Goal: Information Seeking & Learning: Compare options

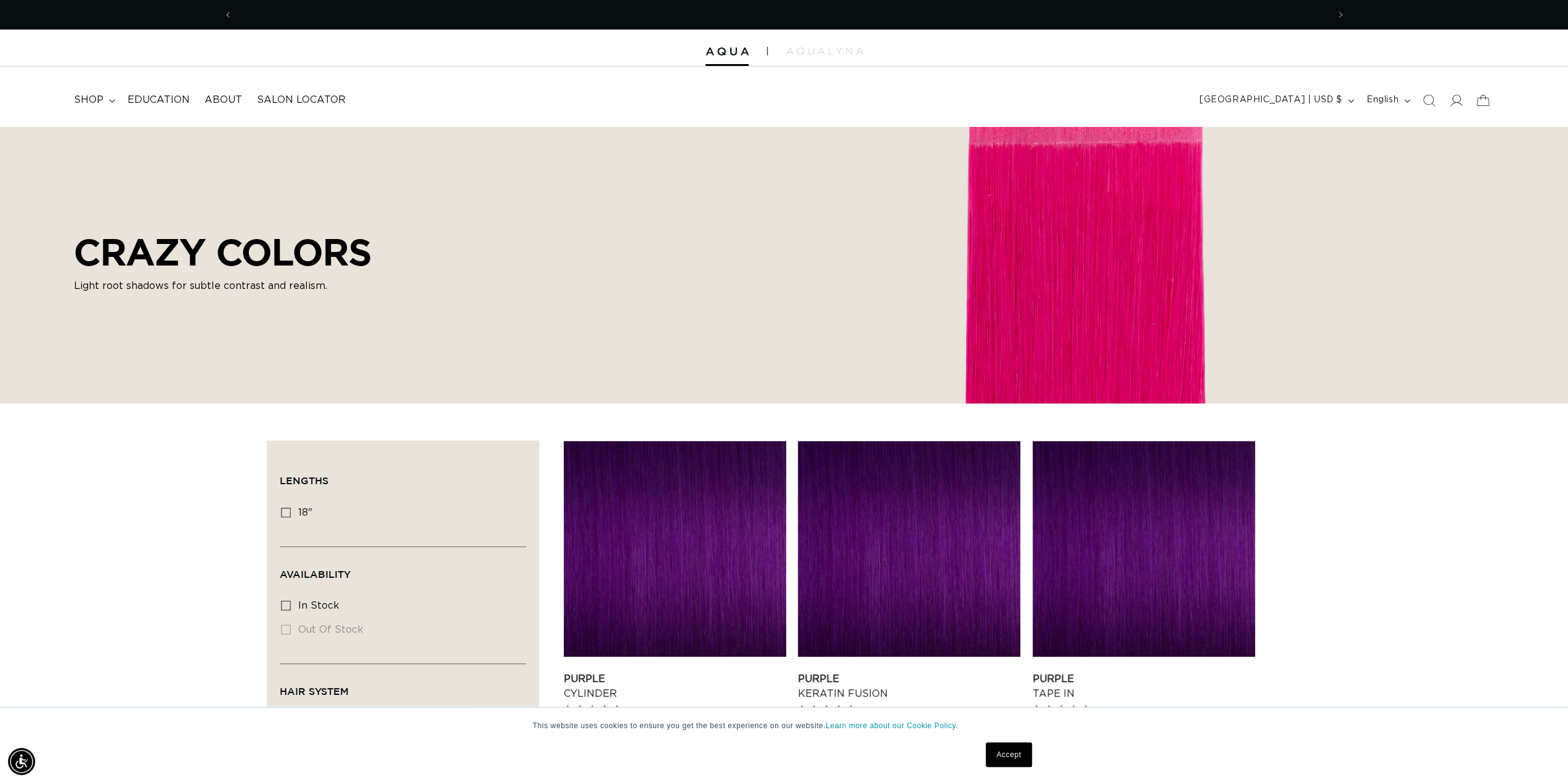
scroll to position [0, 2191]
click at [84, 100] on span "shop" at bounding box center [88, 100] width 29 height 13
click at [179, 609] on div "Filter: Lengths (0) Lengths 18" 18" (3 products) Availability (0) Availability" at bounding box center [784, 709] width 1568 height 537
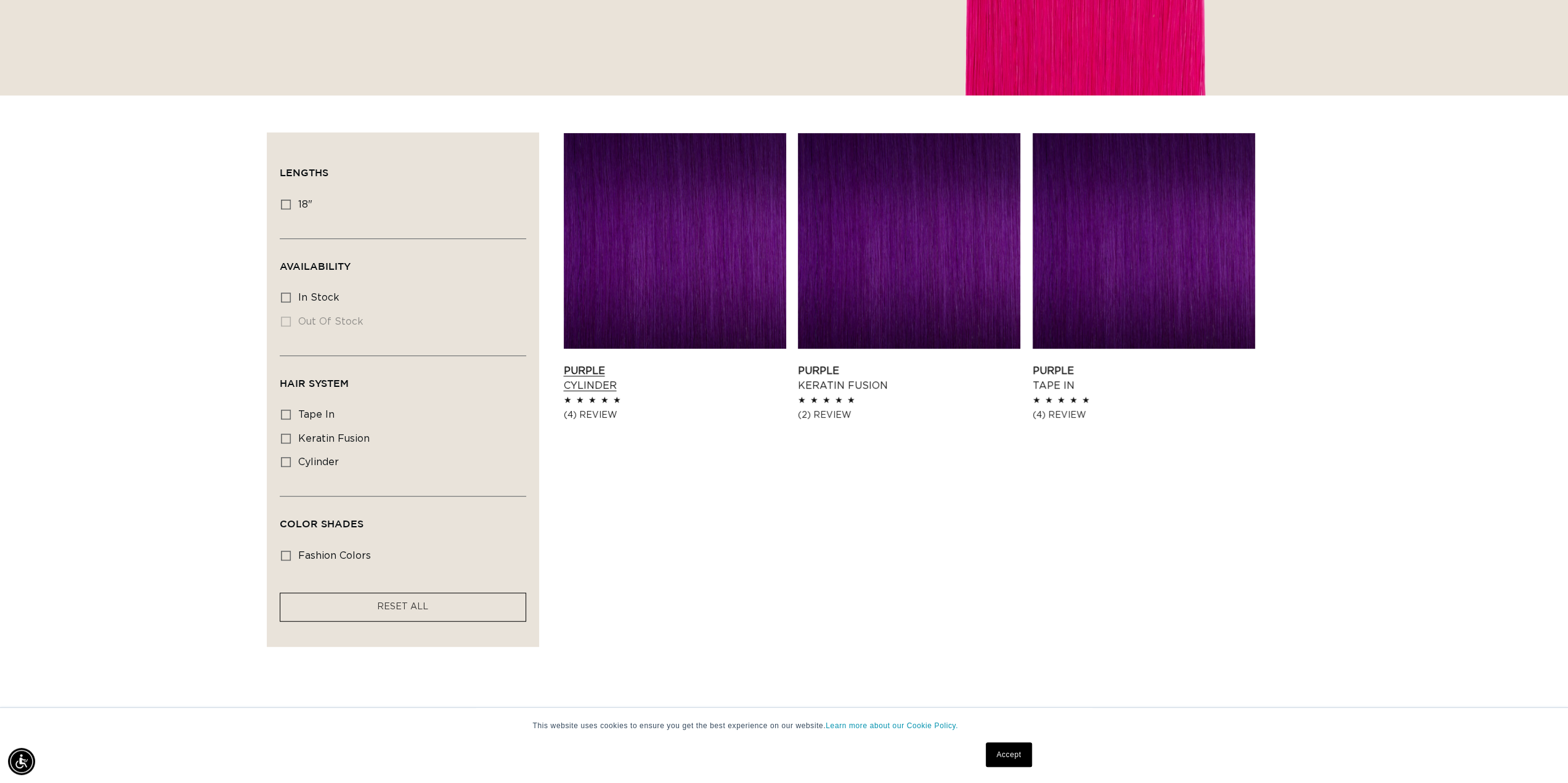
click at [595, 363] on link "Purple Cylinder" at bounding box center [675, 378] width 222 height 29
click at [827, 363] on link "Purple Keratin Fusion" at bounding box center [909, 378] width 222 height 29
click at [1046, 363] on link "Purple Tape In" at bounding box center [1143, 378] width 222 height 29
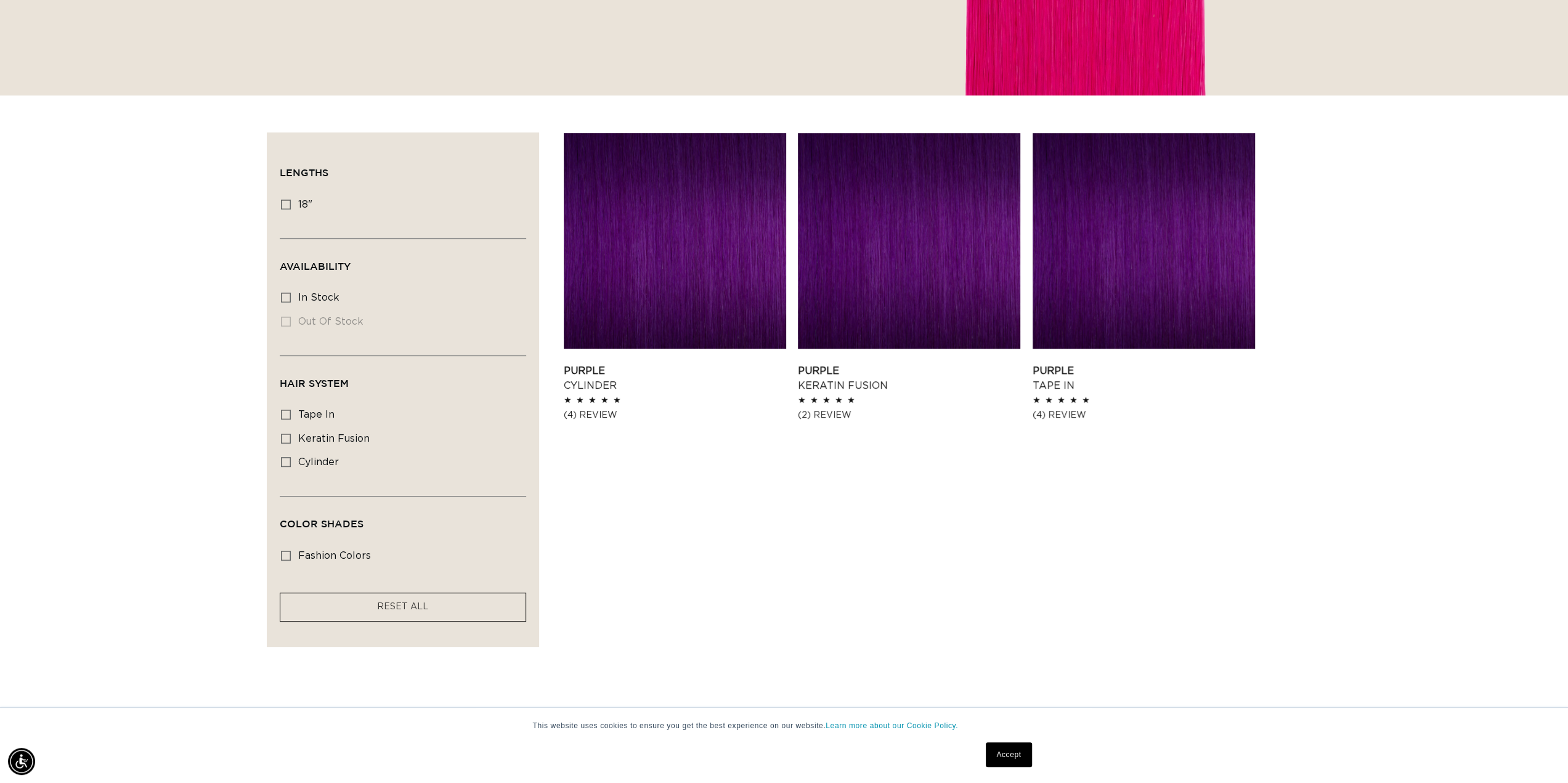
scroll to position [0, 2191]
click at [156, 333] on div "Filter: Lengths (0) Lengths 18" 18" (3 products) Availability (0) Availability" at bounding box center [784, 400] width 1568 height 537
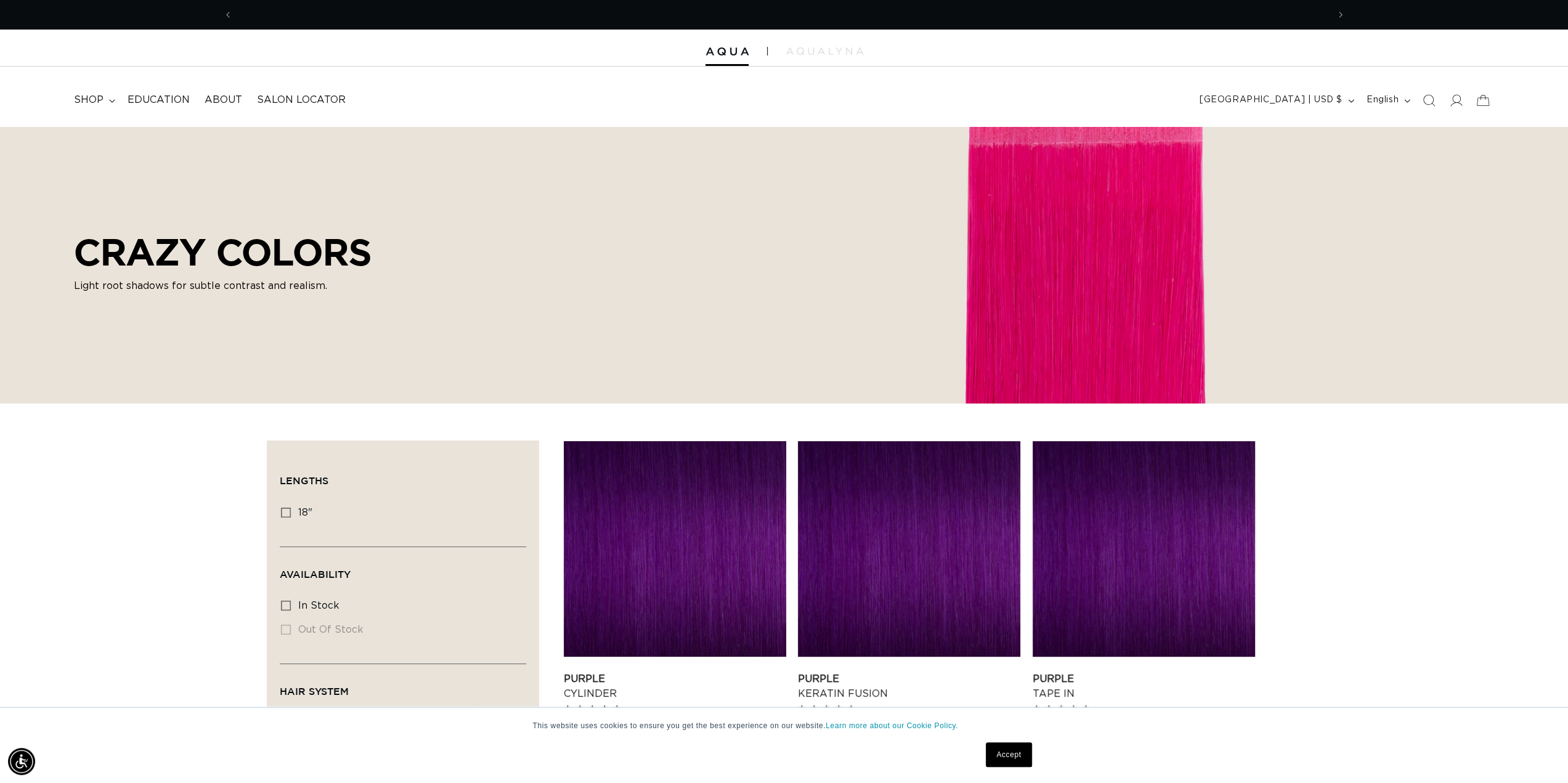
scroll to position [0, 0]
click at [839, 43] on div at bounding box center [784, 48] width 1568 height 37
click at [830, 50] on img at bounding box center [824, 51] width 77 height 8
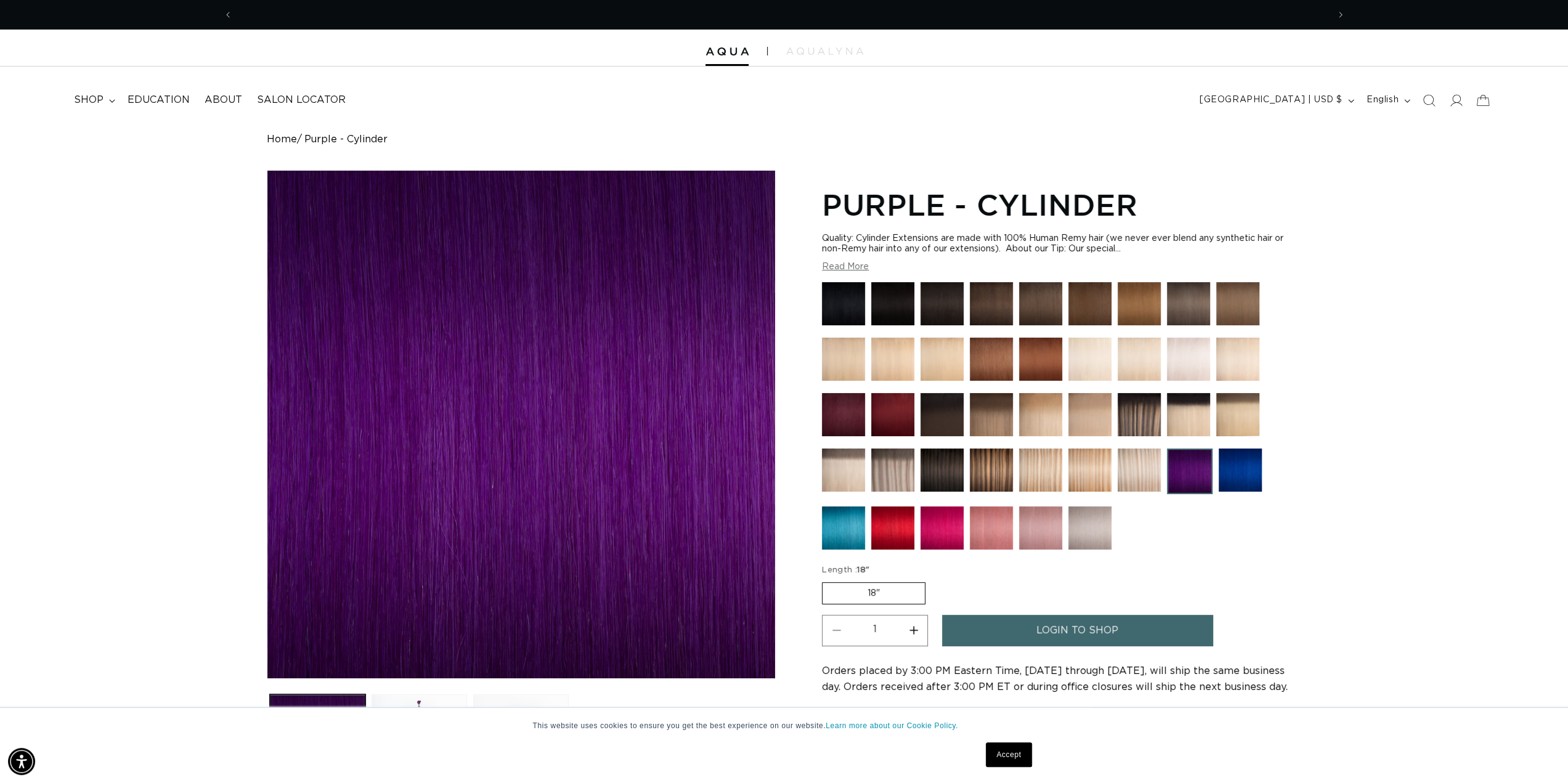
scroll to position [0, 2191]
click at [858, 266] on button "Read More" at bounding box center [845, 267] width 46 height 11
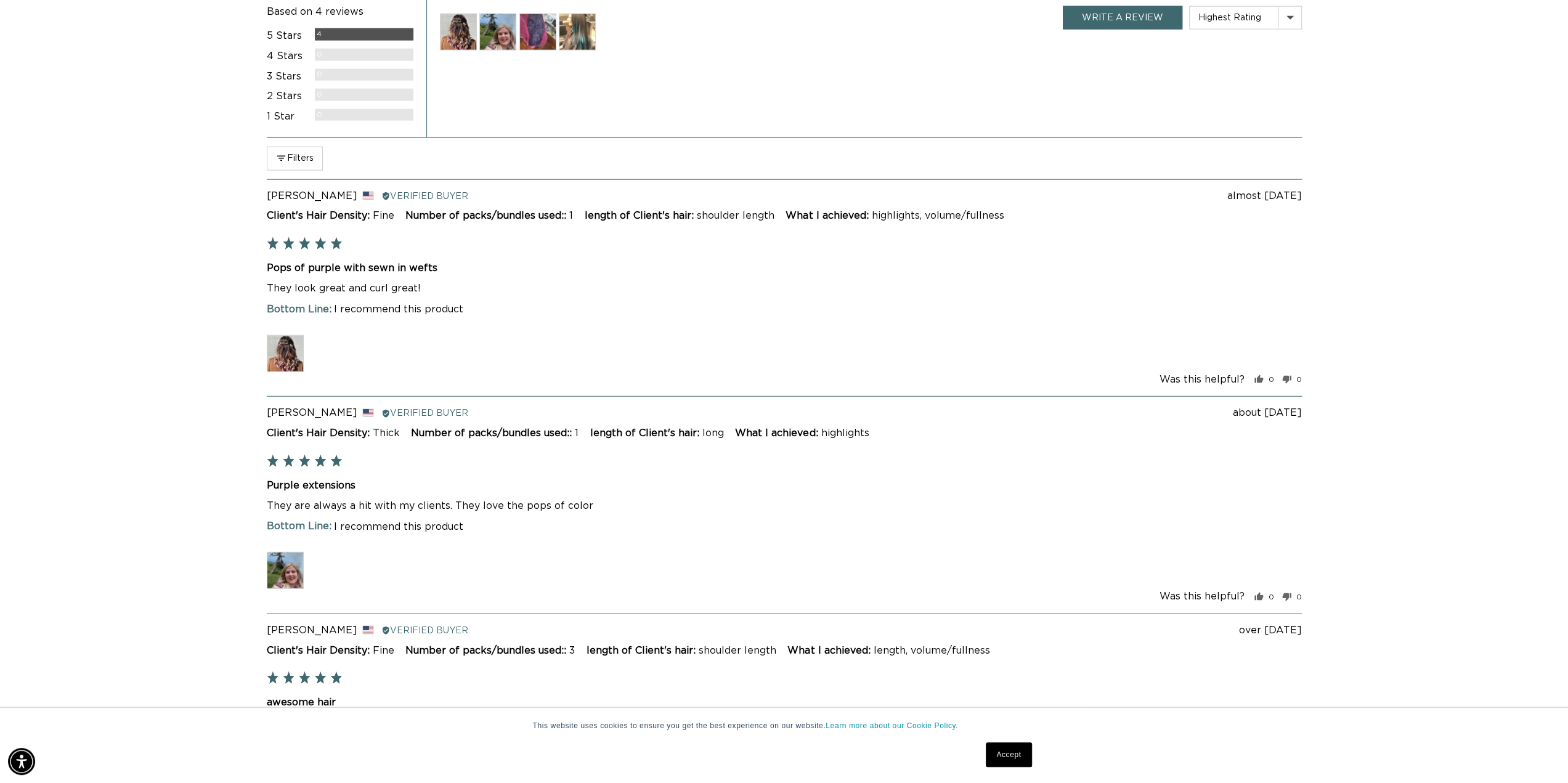
scroll to position [3202, 0]
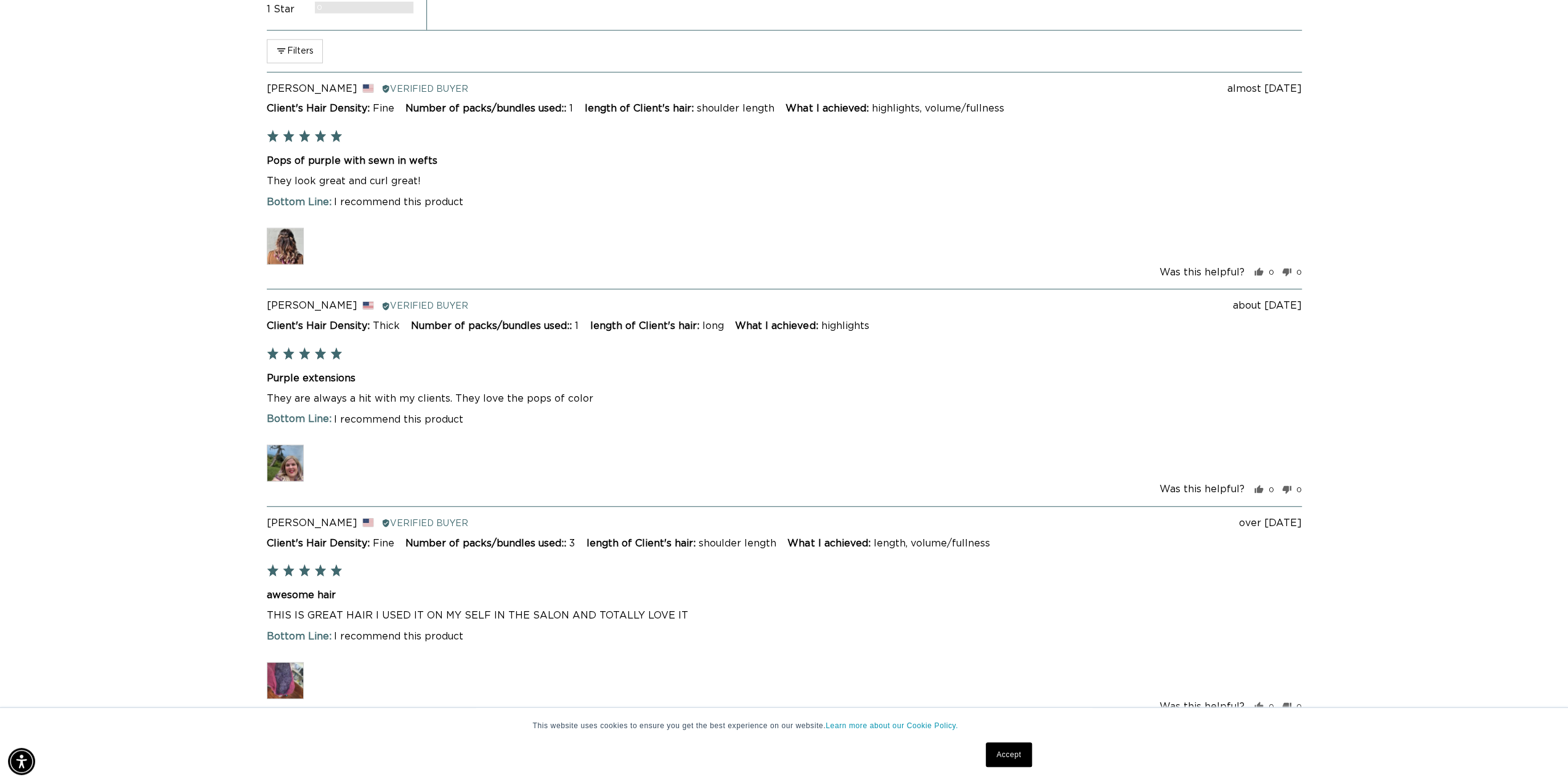
click at [278, 249] on img at bounding box center [285, 246] width 37 height 37
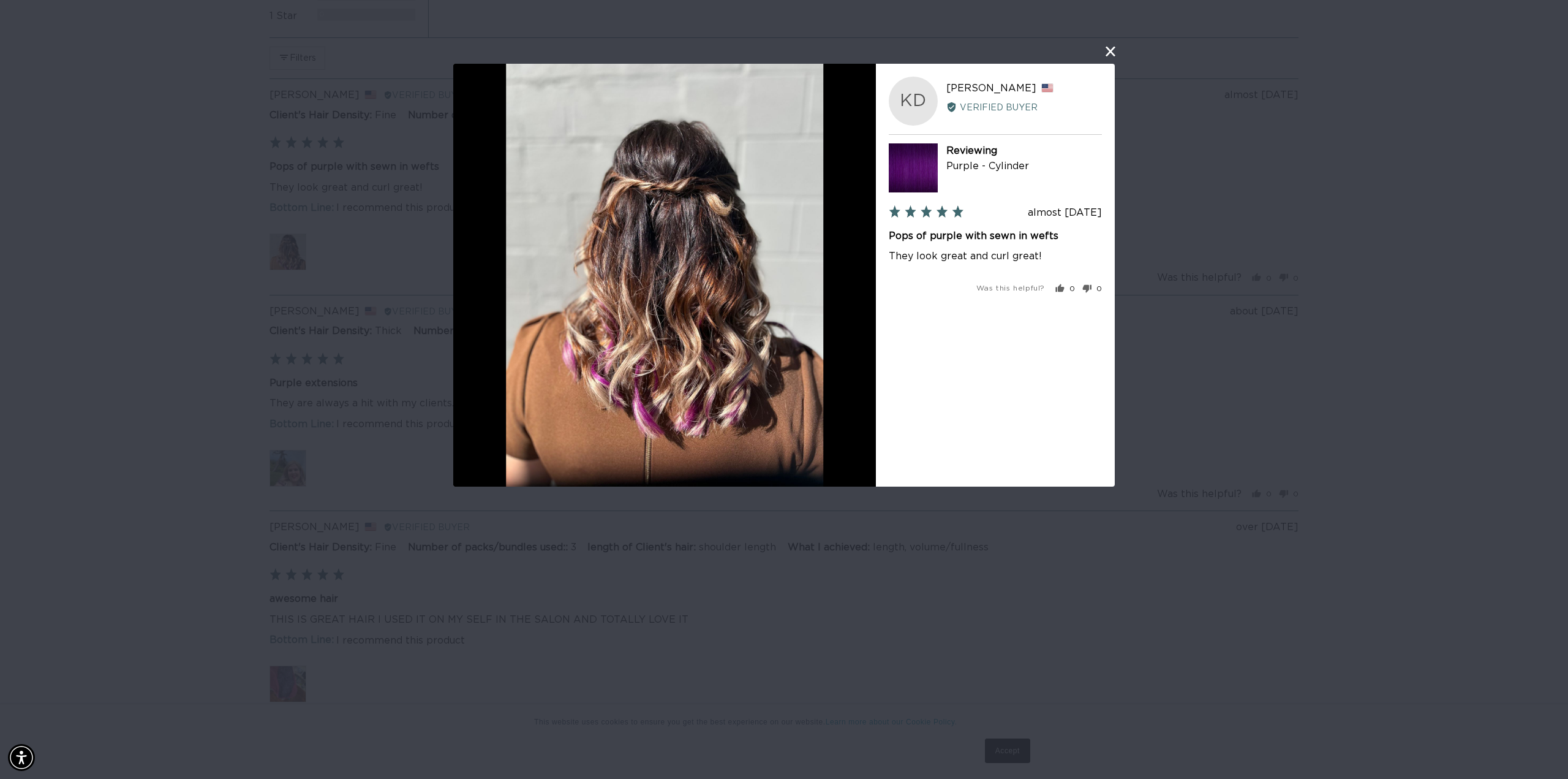
click at [185, 249] on div "User-Uploaded Media Gallery KD Kelly D. Reviewed by Kelly D., from United State…" at bounding box center [784, 389] width 1568 height 779
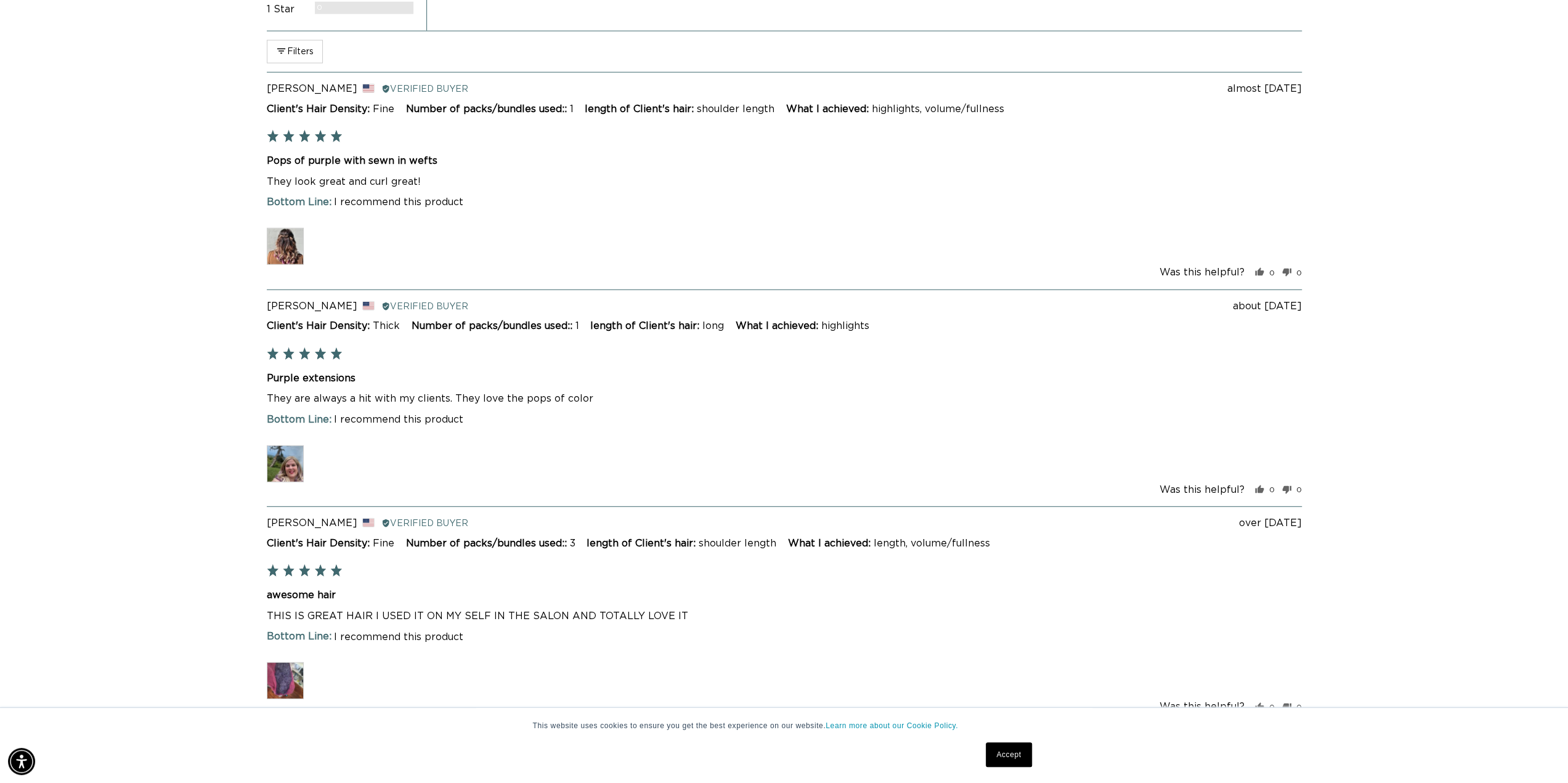
scroll to position [0, 1095]
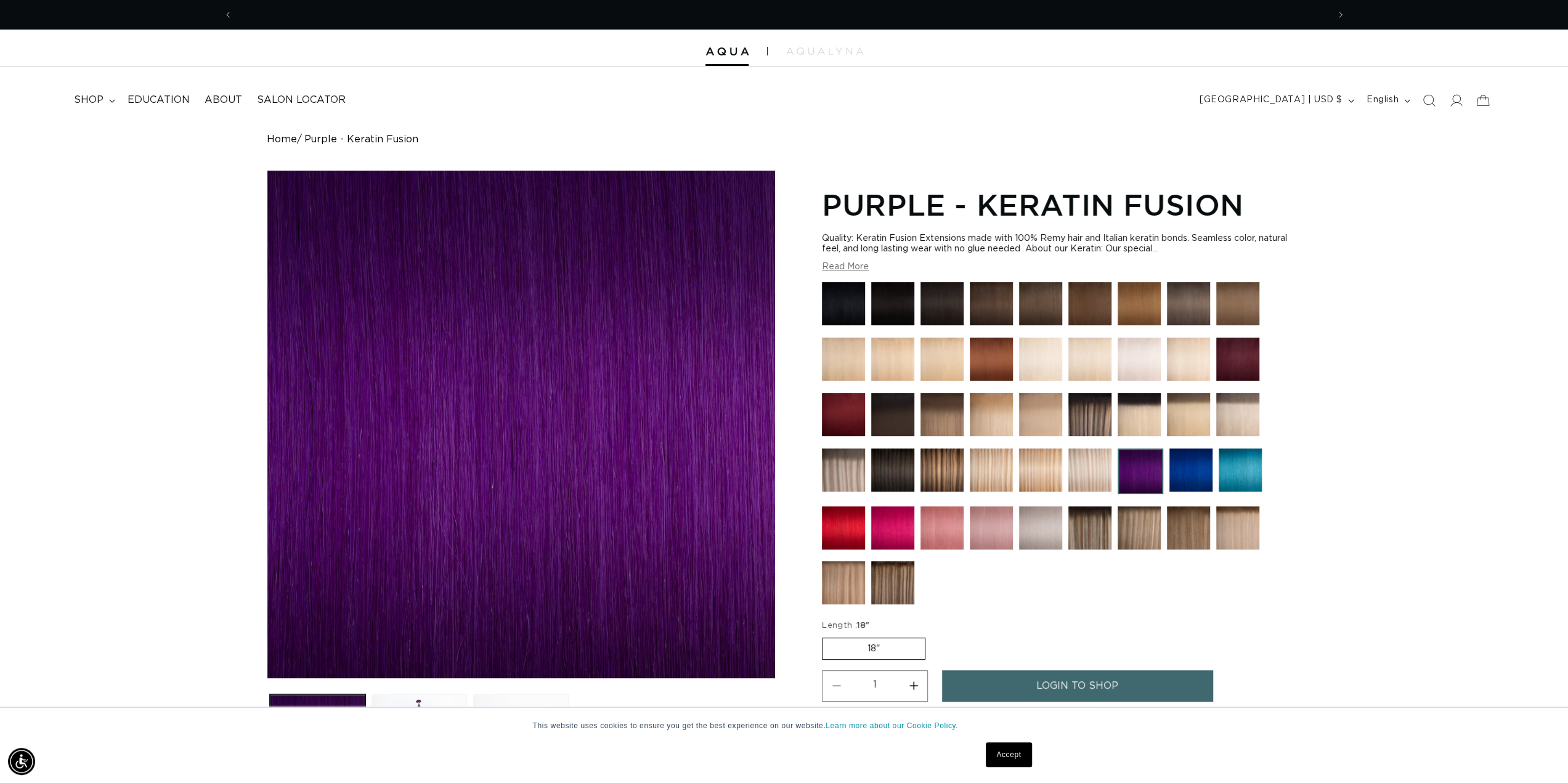
click at [844, 264] on button "Read More" at bounding box center [845, 267] width 46 height 11
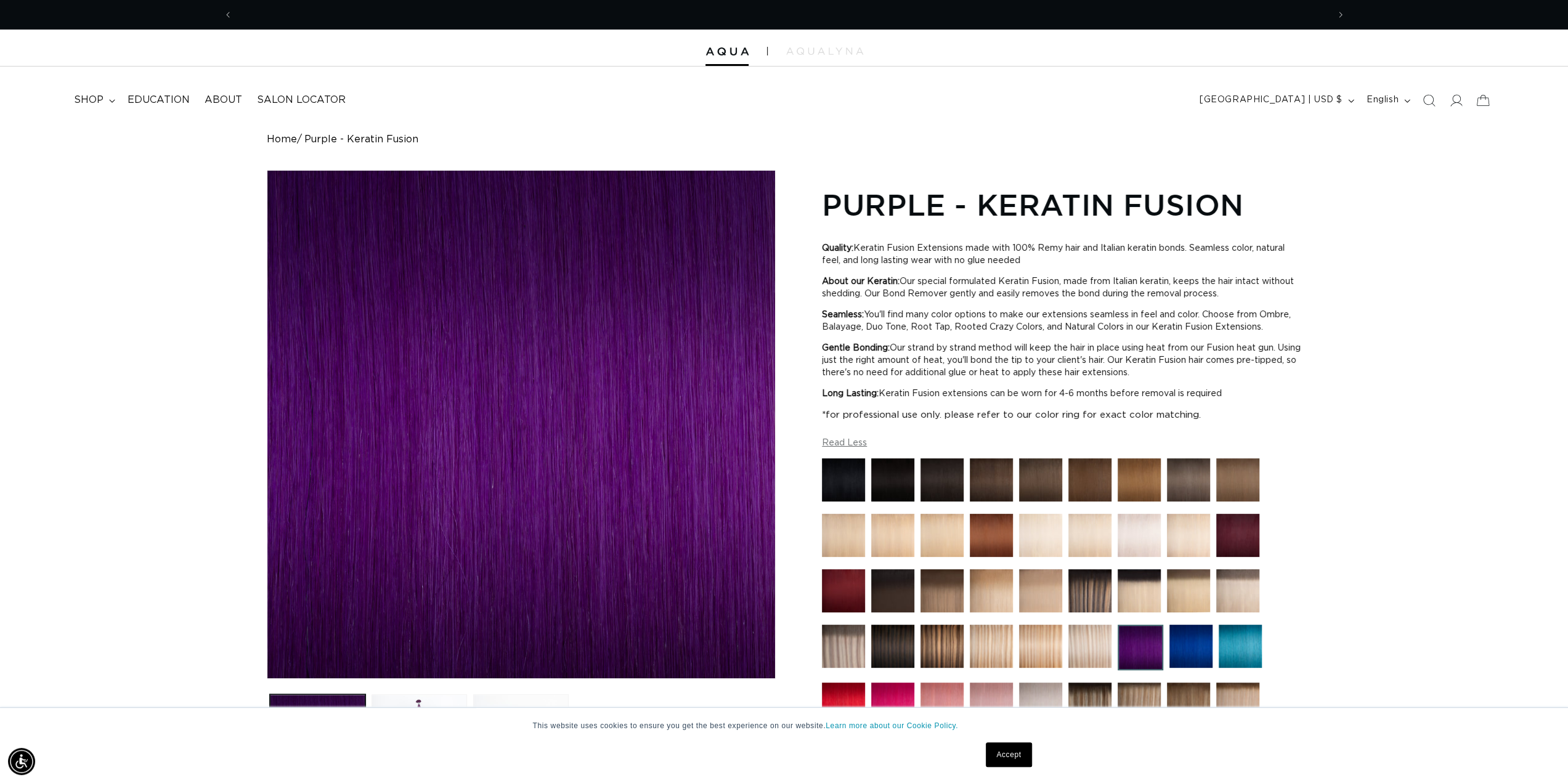
scroll to position [0, 1095]
click at [108, 266] on product-info "Home Purple - Keratin Fusion Skip to product information Open media 1 in modal …" at bounding box center [784, 591] width 1568 height 914
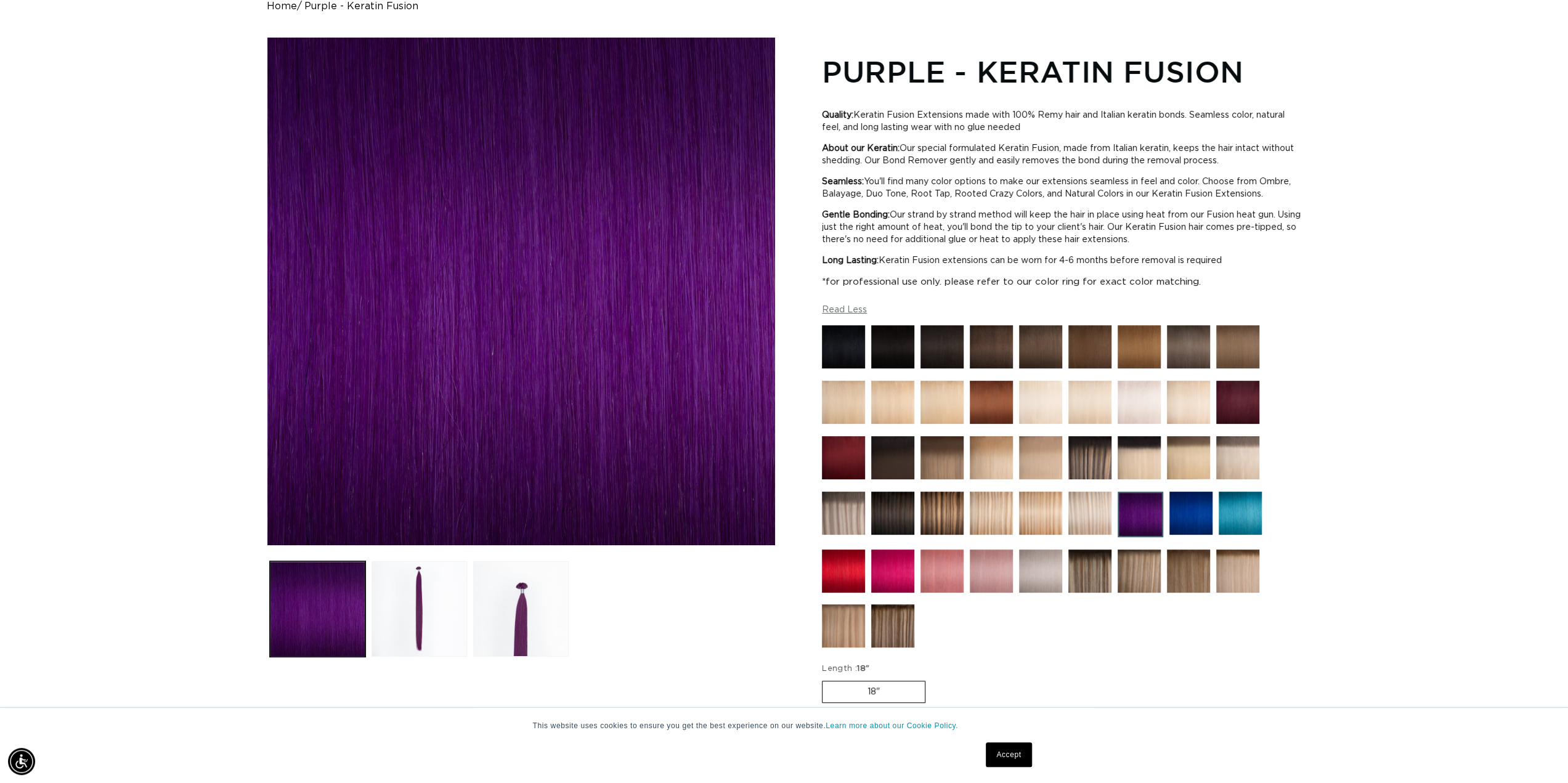
scroll to position [308, 0]
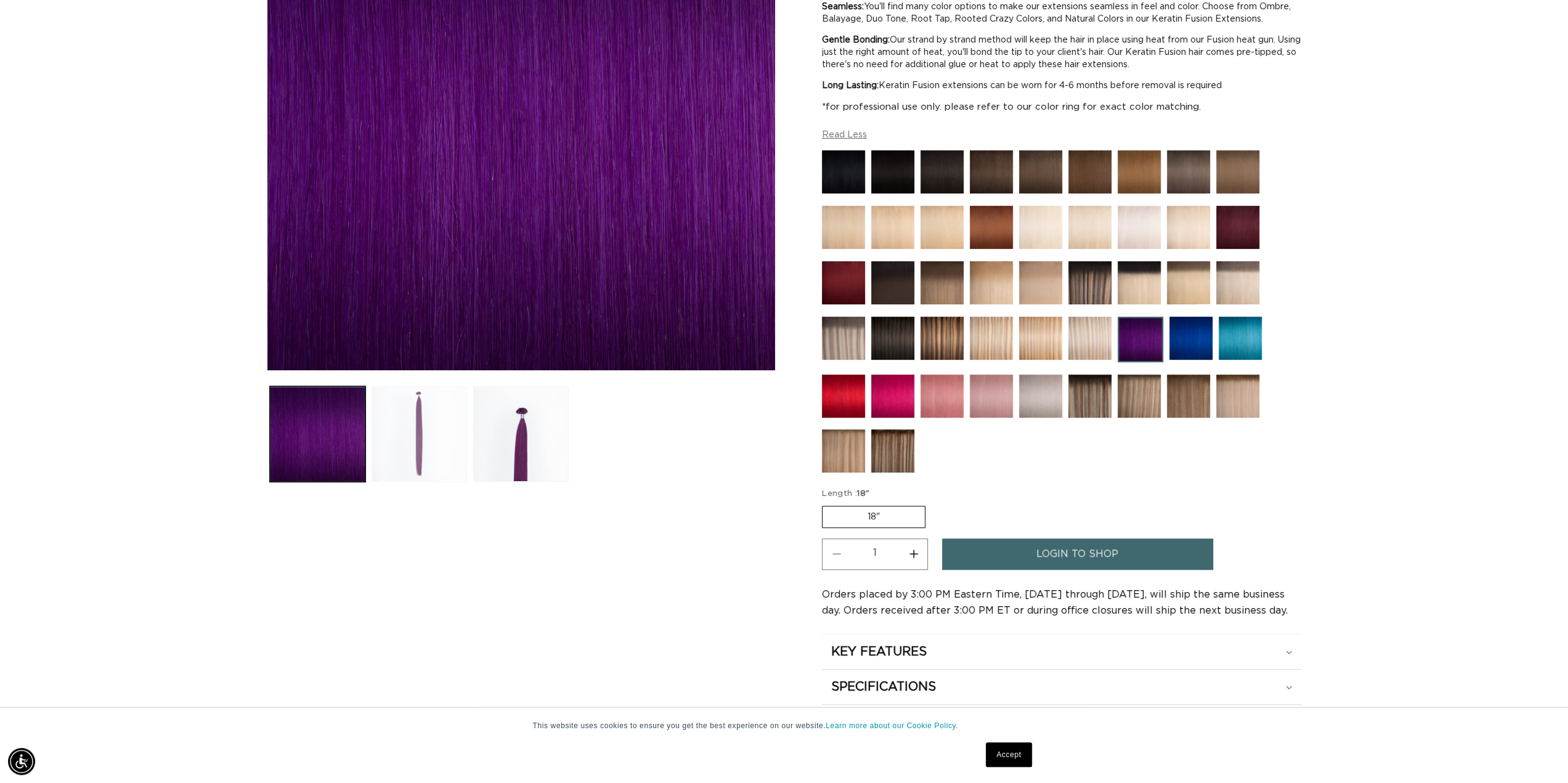
click at [442, 434] on button "Load image 2 in gallery view" at bounding box center [419, 434] width 95 height 95
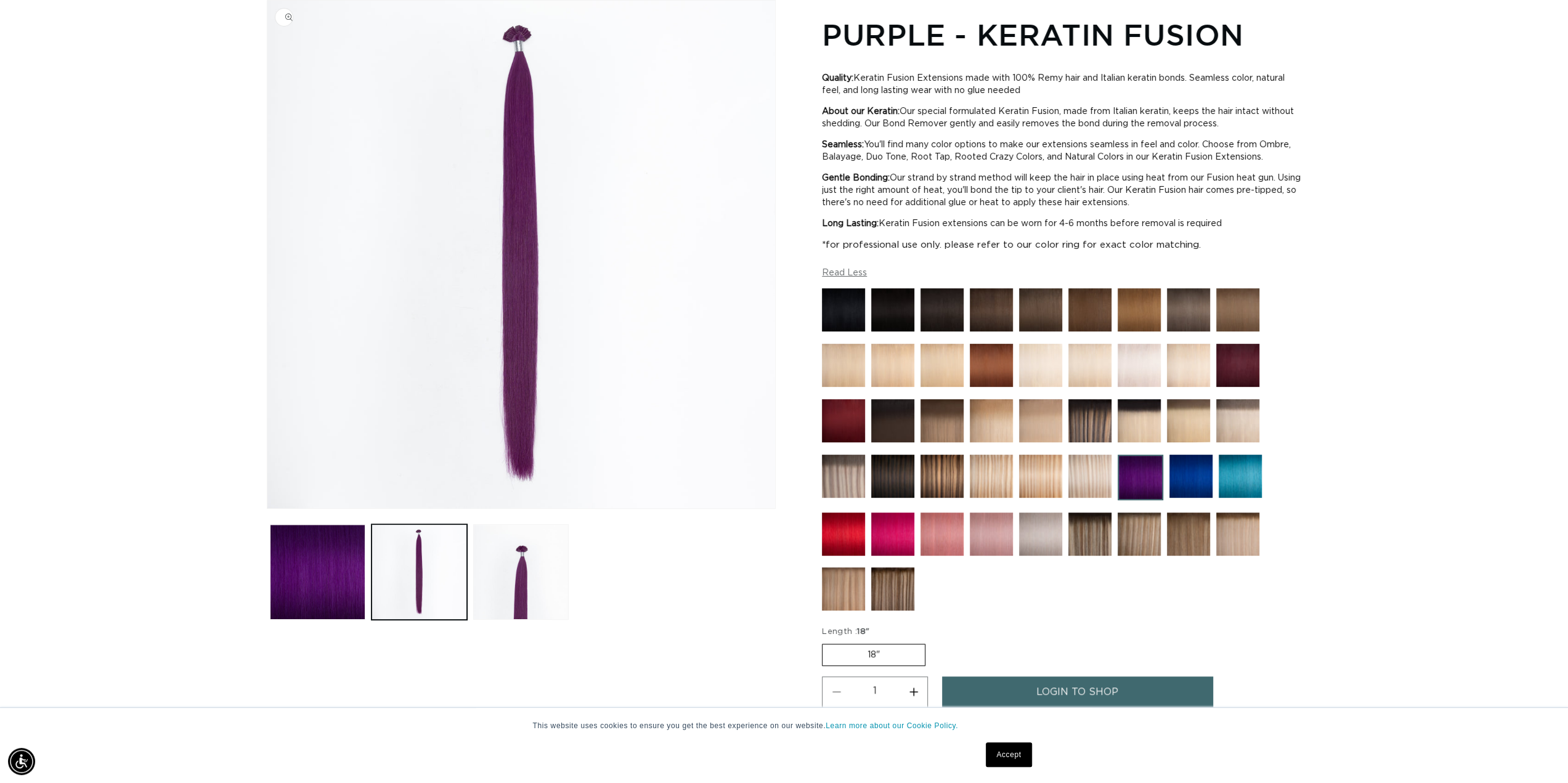
scroll to position [108, 0]
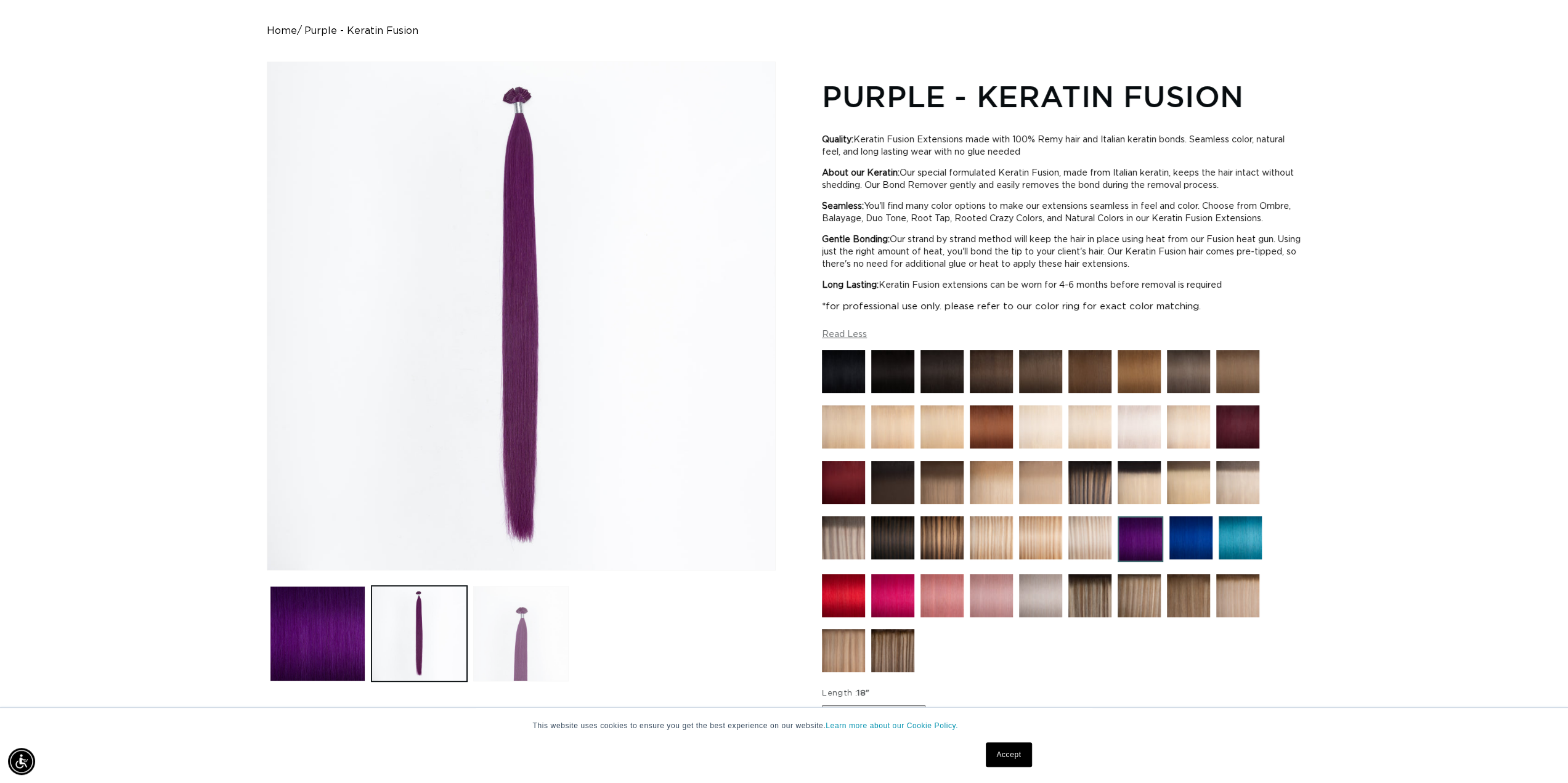
click at [525, 638] on button "Load image 3 in gallery view" at bounding box center [521, 633] width 95 height 95
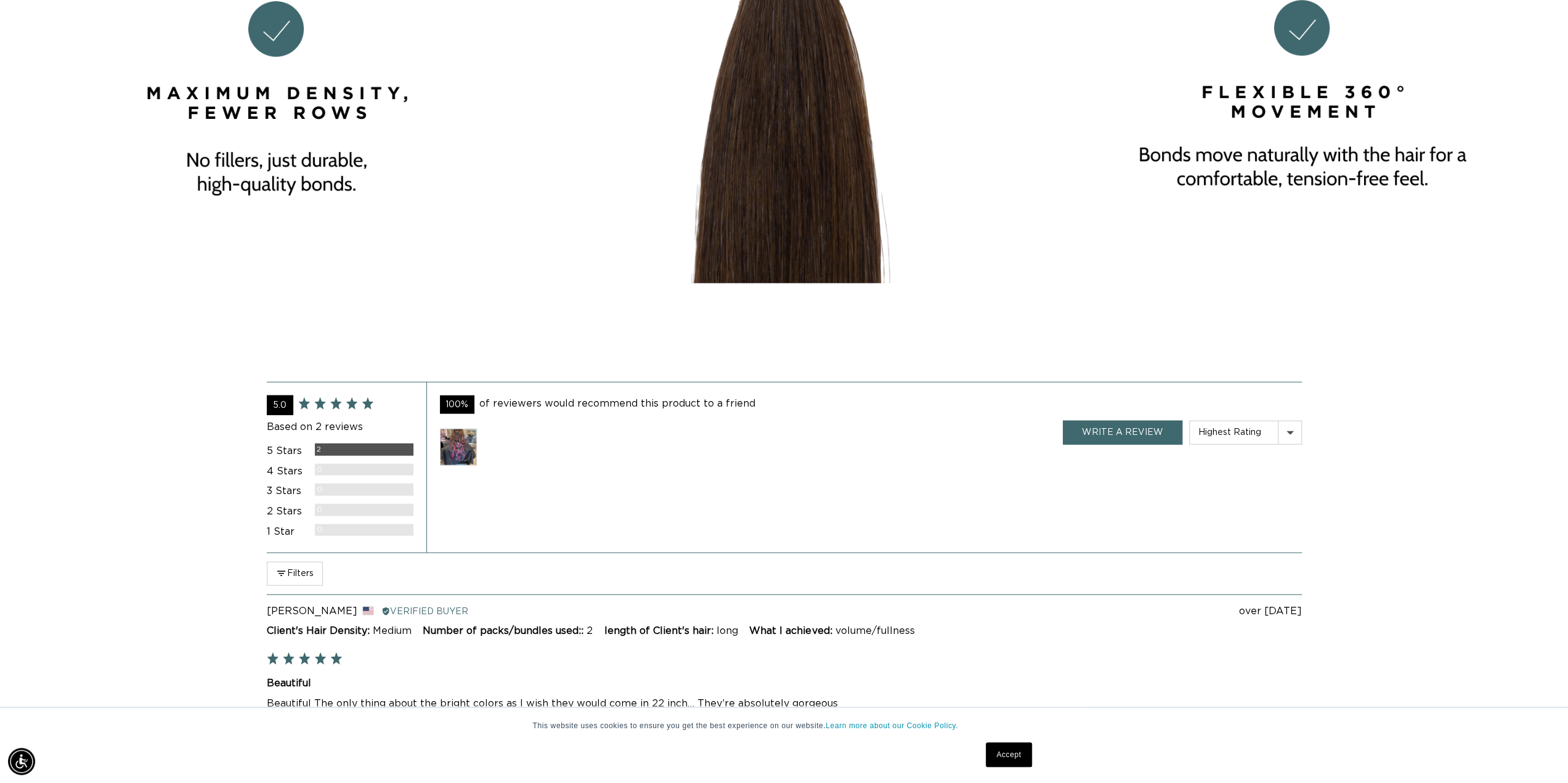
scroll to position [2941, 0]
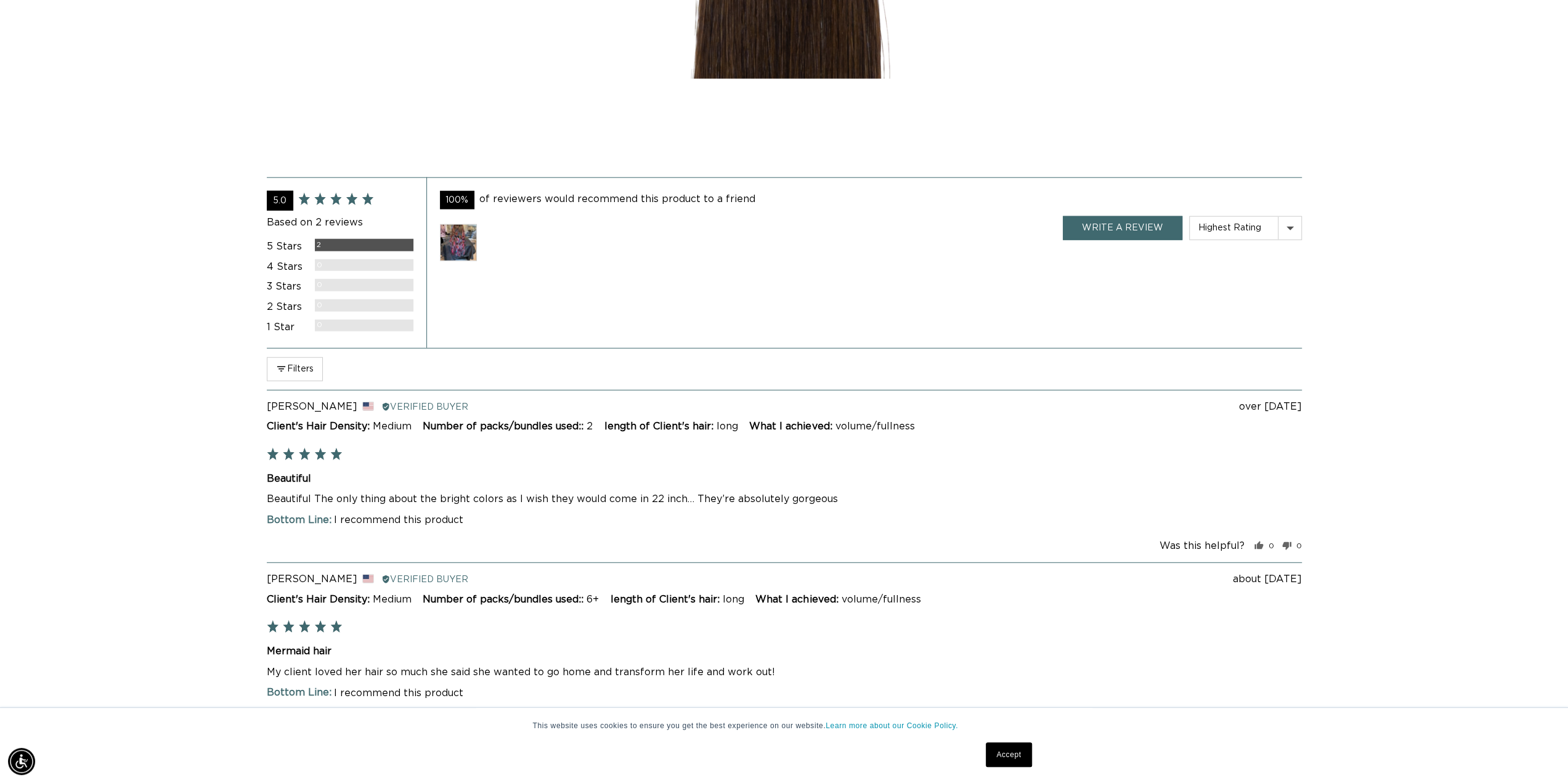
click at [463, 237] on img at bounding box center [459, 242] width 37 height 37
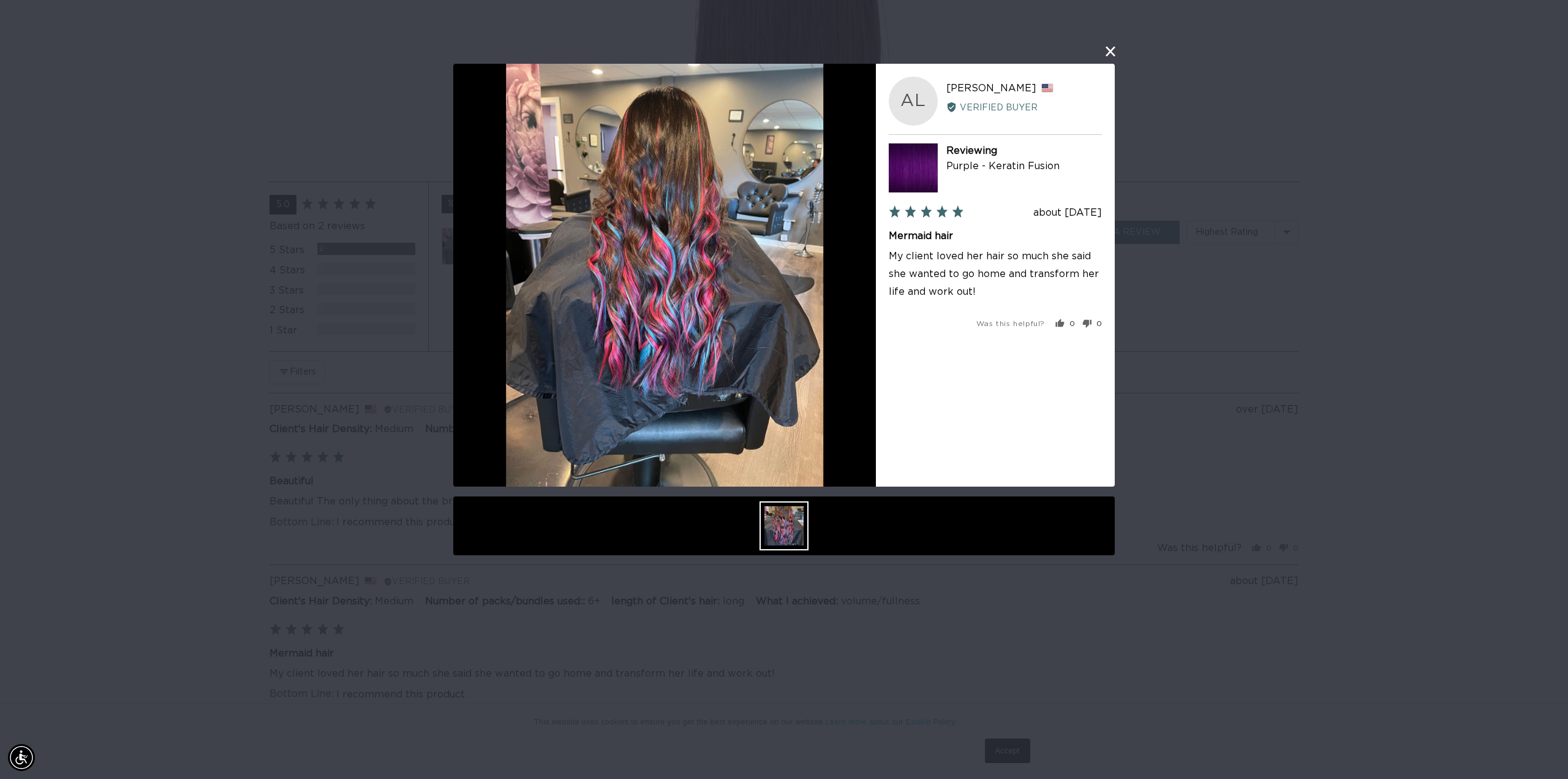
scroll to position [0, 2178]
click at [97, 287] on div "User-Uploaded Media Gallery AL Amber L. Reviewed by Amber L., from United State…" at bounding box center [784, 389] width 1568 height 779
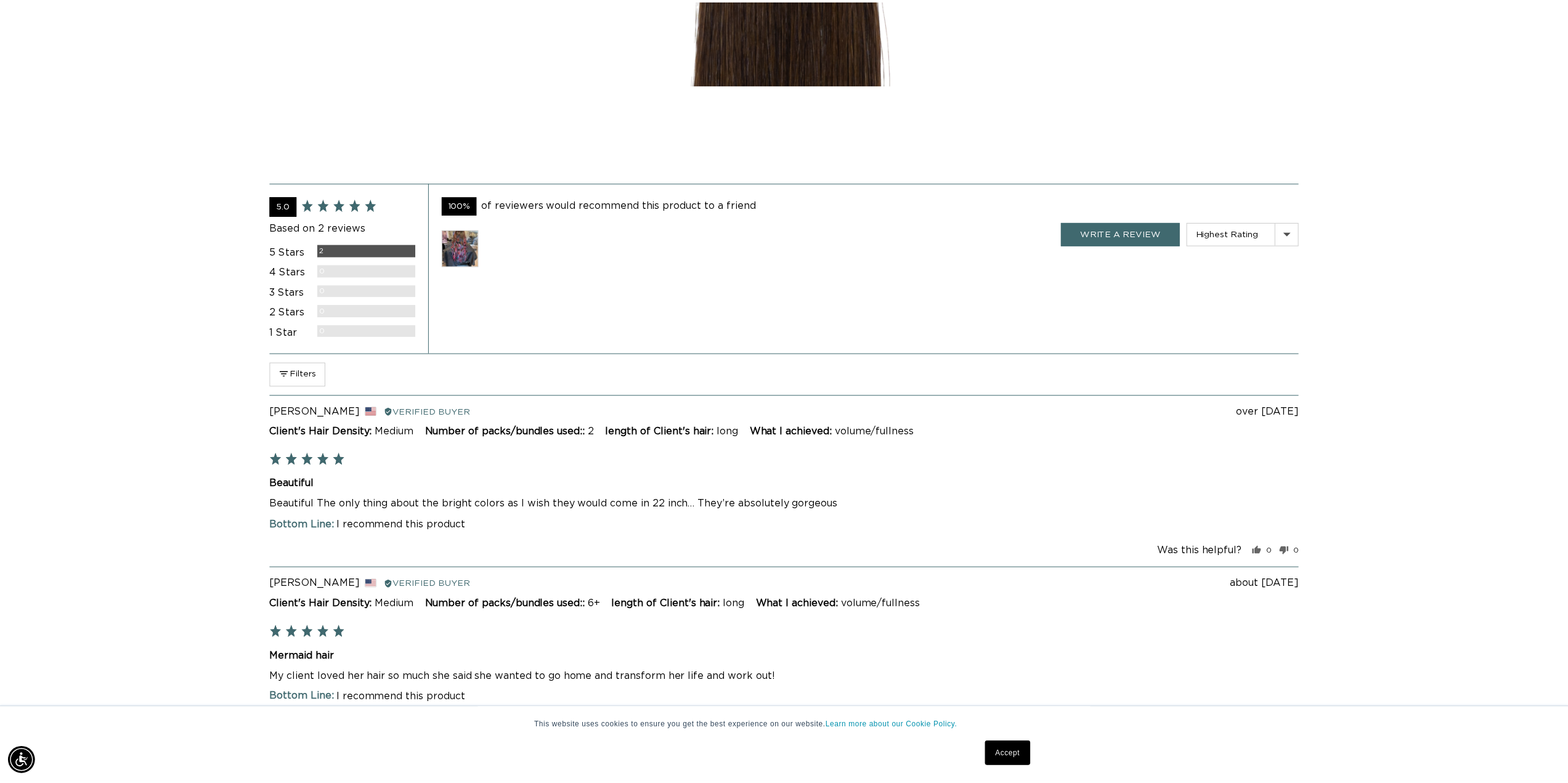
scroll to position [2941, 0]
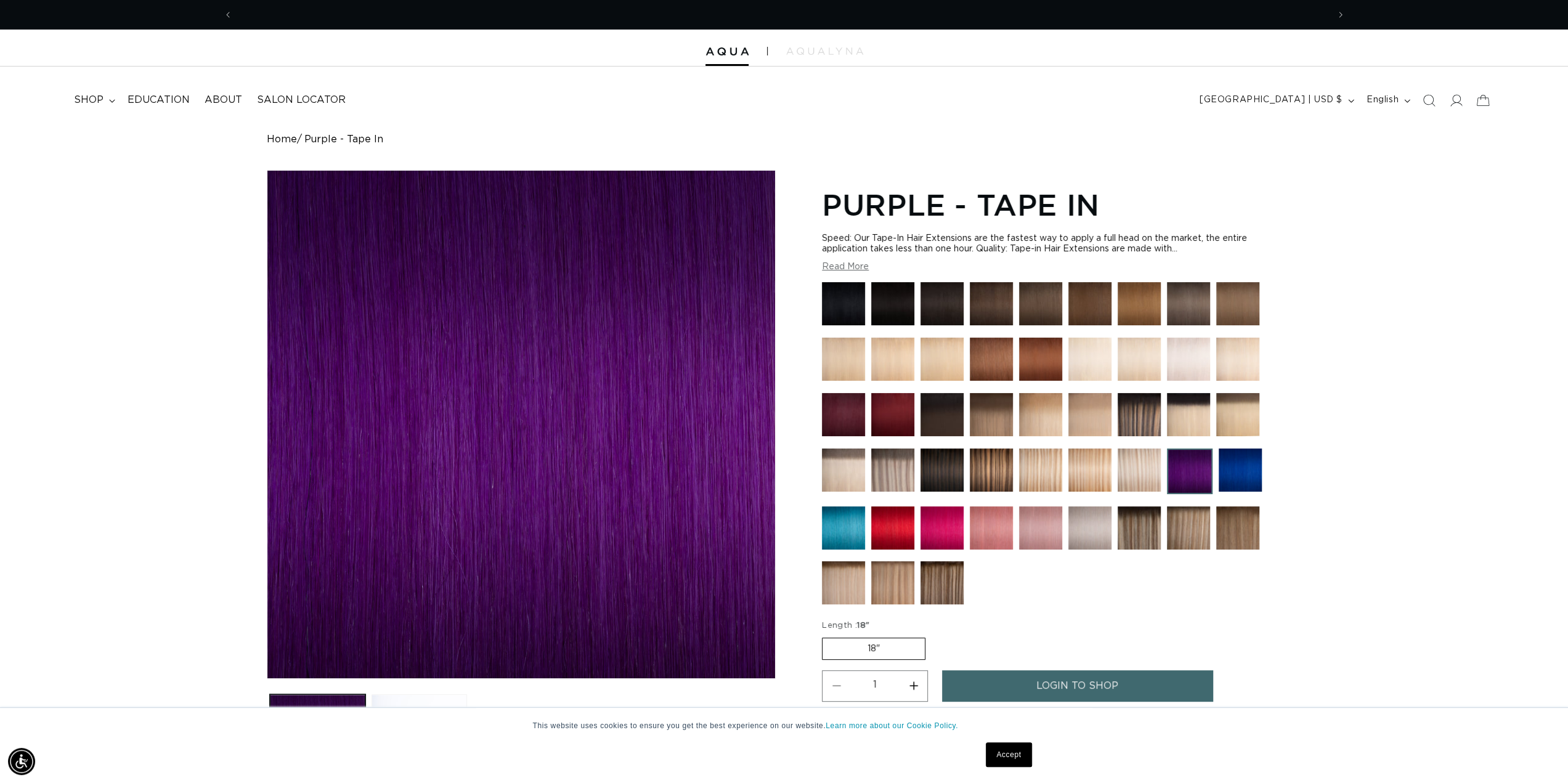
scroll to position [0, 1095]
click at [838, 269] on button "Read More" at bounding box center [845, 267] width 46 height 11
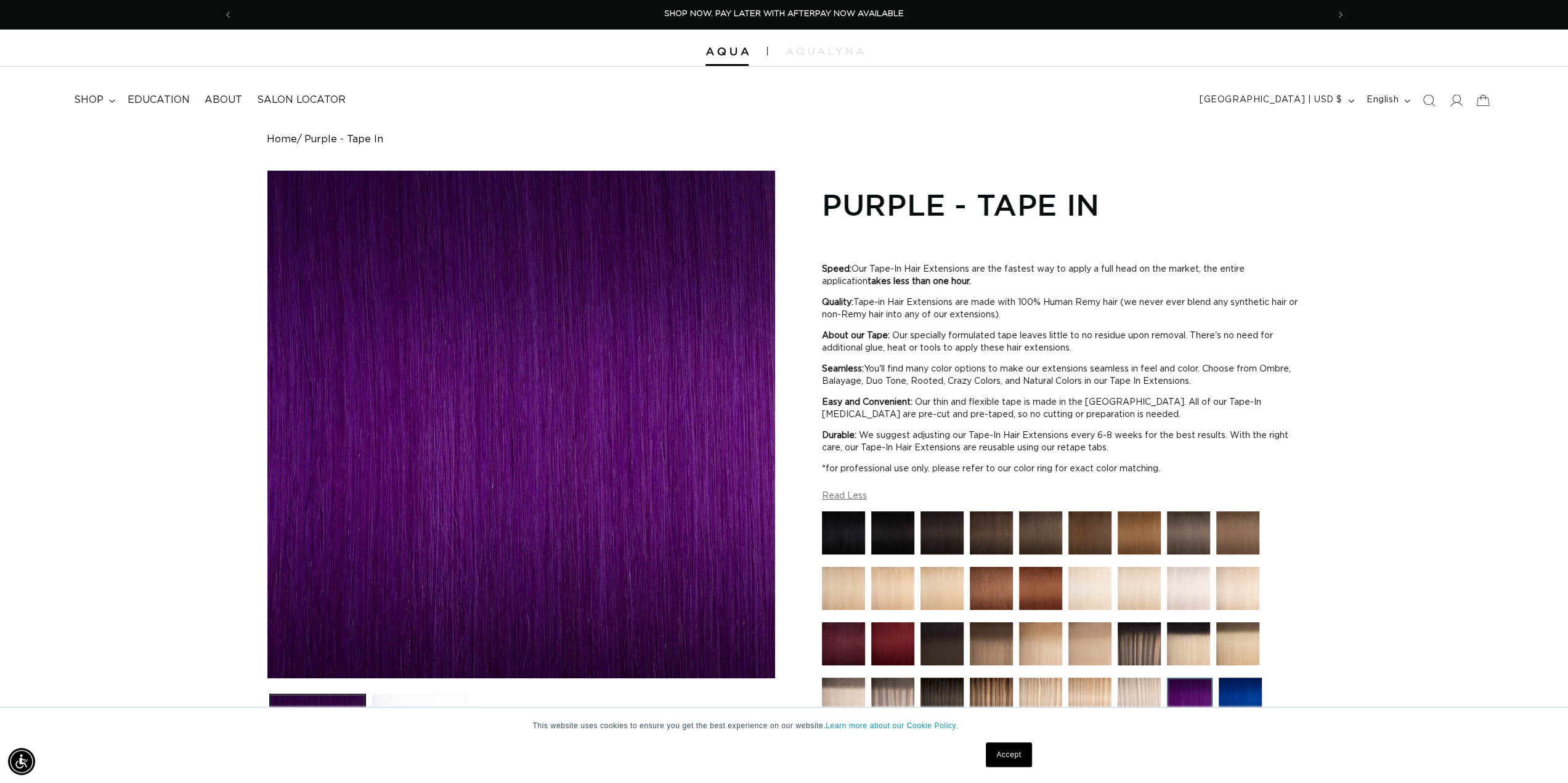
click at [79, 263] on product-info "Home Purple - Tape In Skip to product information Open media 1 in modal Open me…" at bounding box center [784, 617] width 1568 height 967
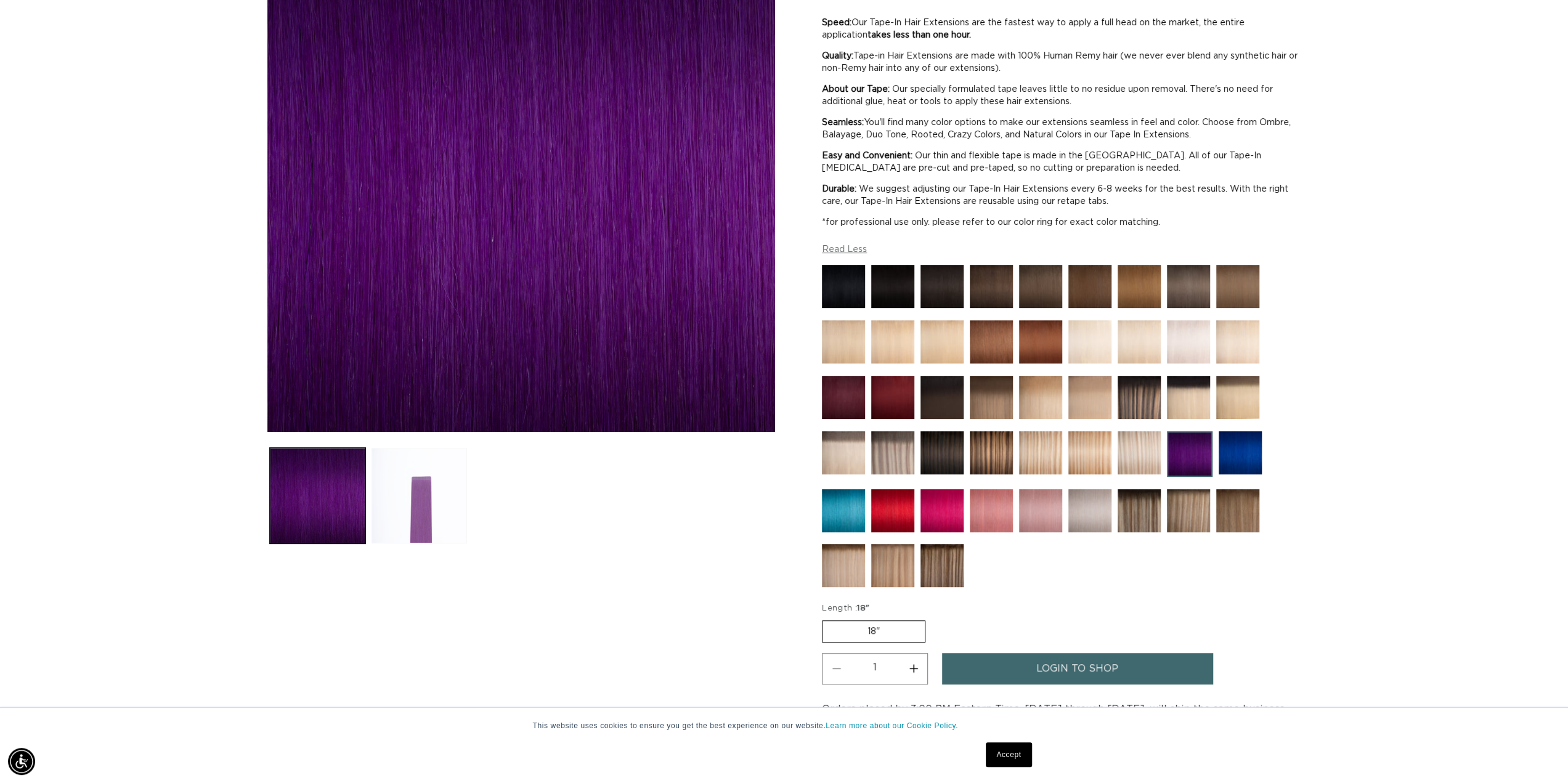
click at [404, 502] on button "Load image 2 in gallery view" at bounding box center [419, 495] width 95 height 95
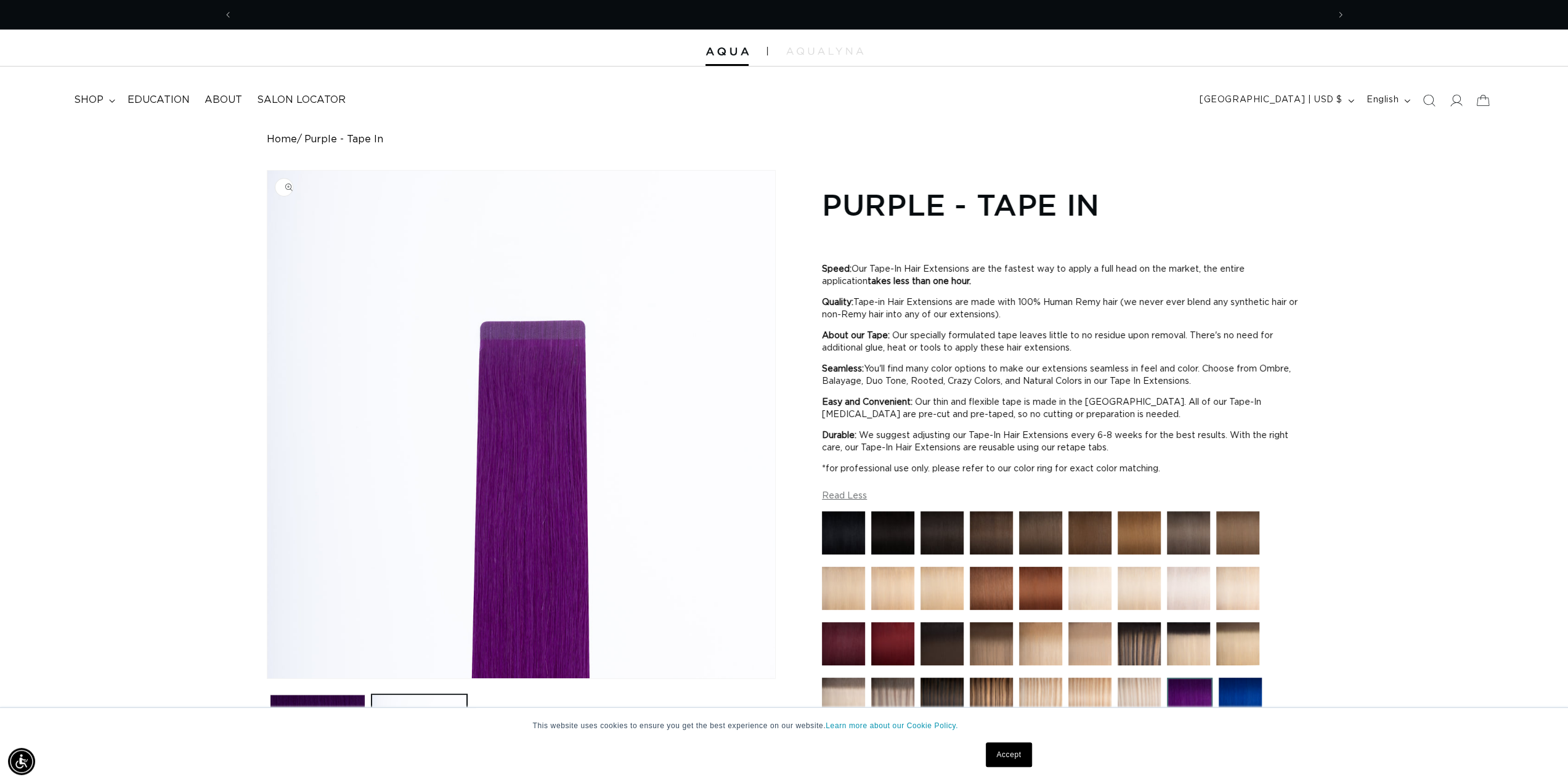
scroll to position [0, 0]
click at [544, 342] on img "Gallery Viewer" at bounding box center [521, 424] width 507 height 507
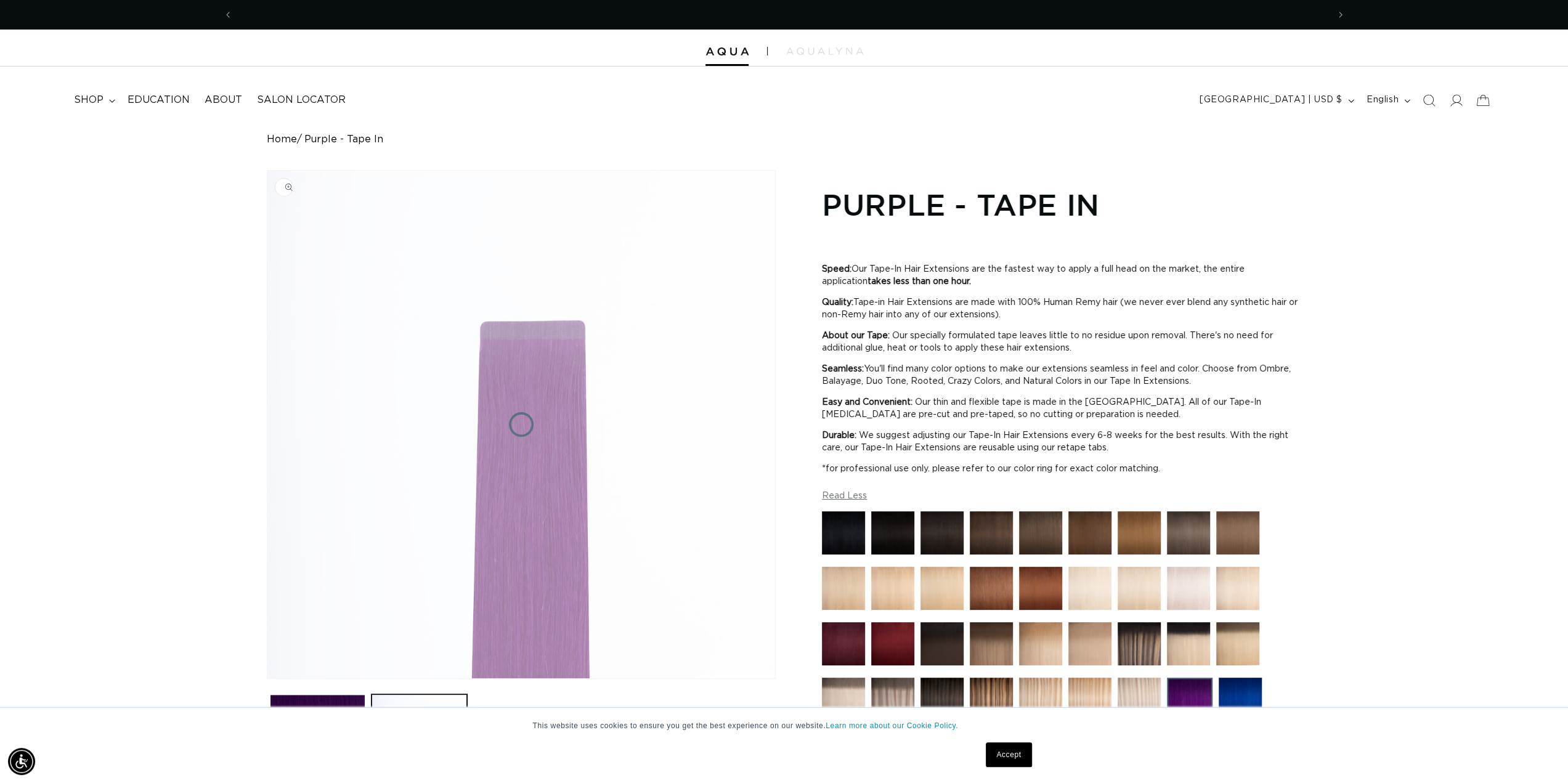
scroll to position [0, 1095]
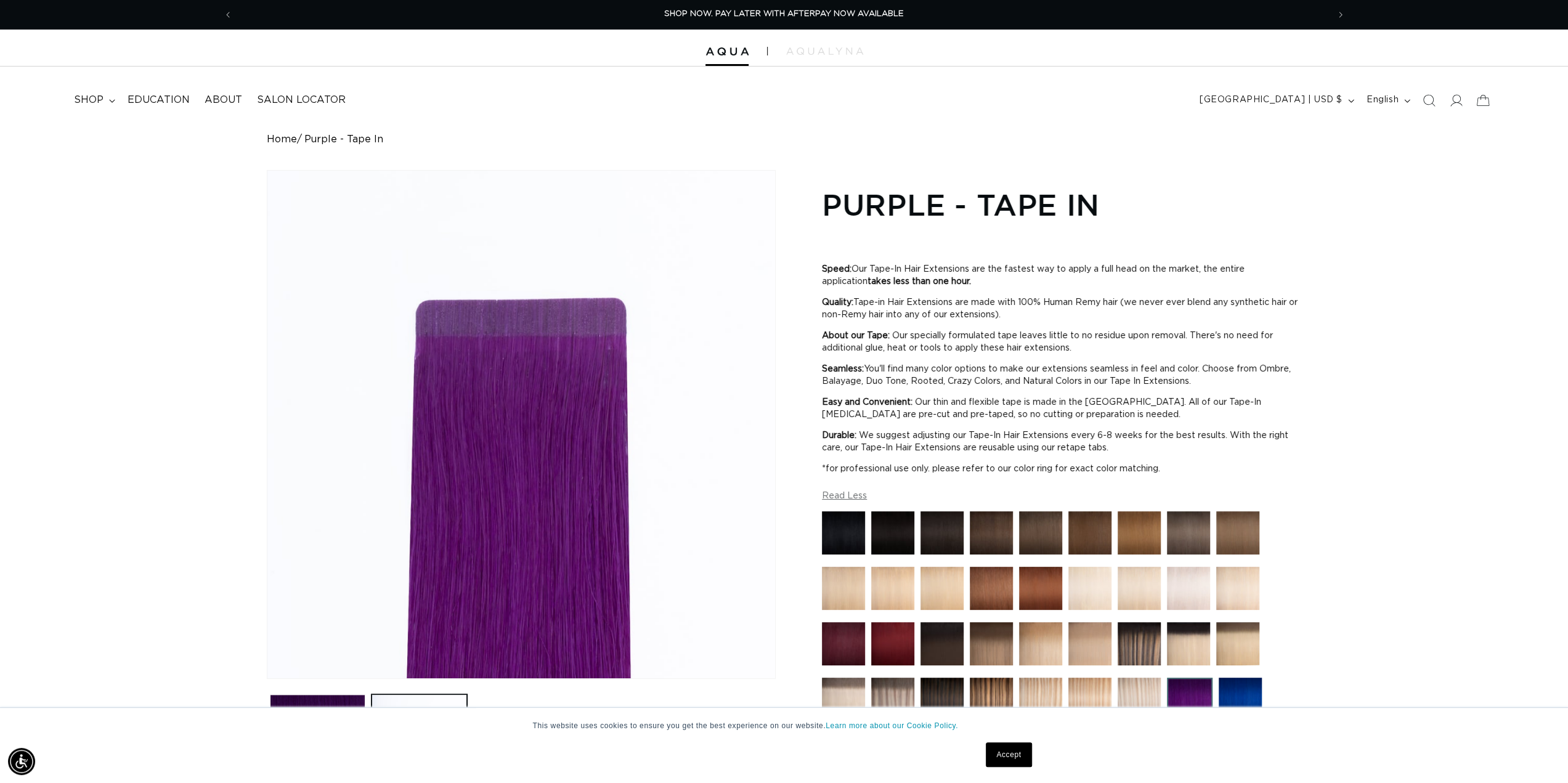
click at [544, 342] on div "Gallery Viewer" at bounding box center [521, 424] width 507 height 507
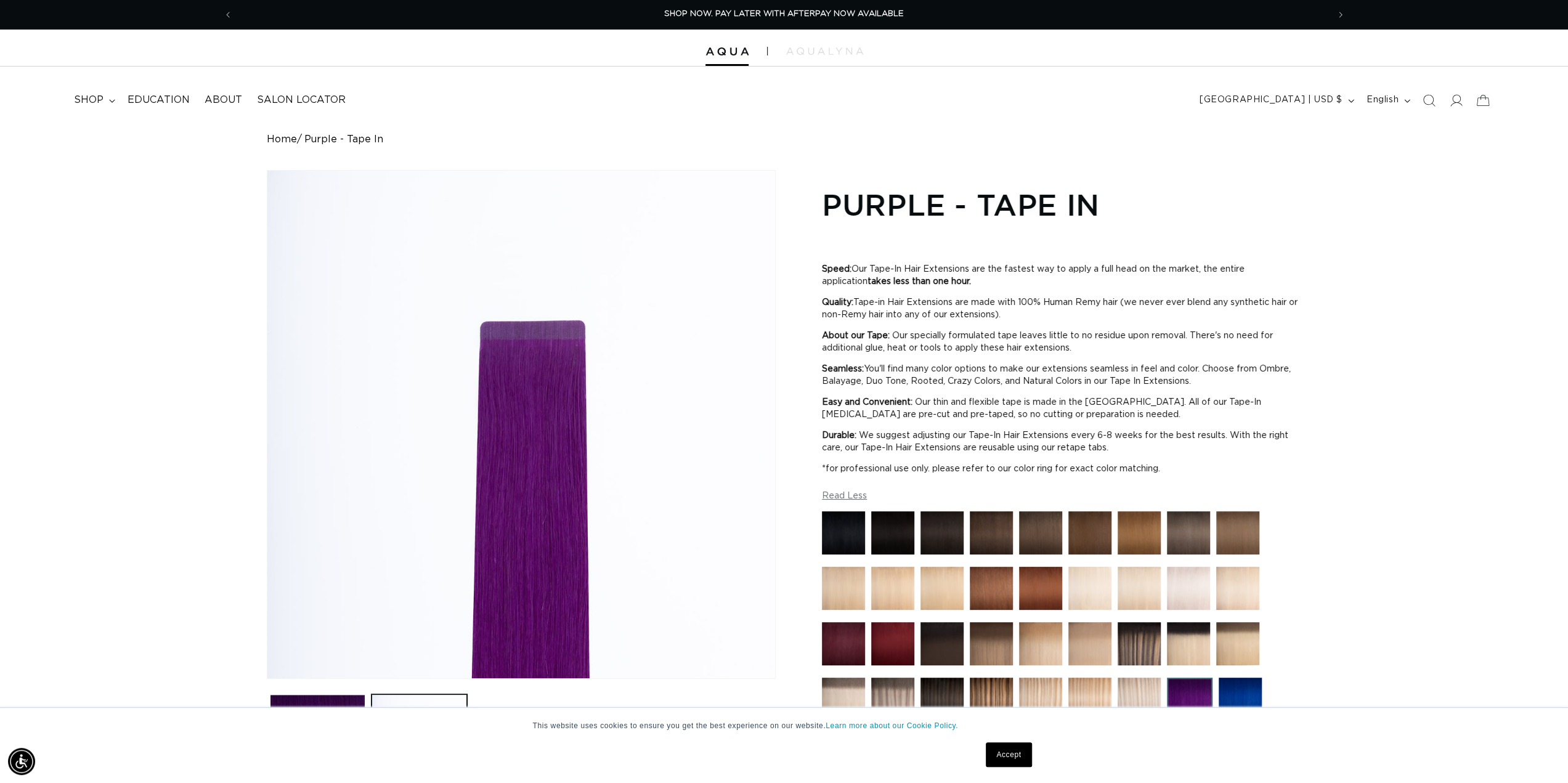
click at [204, 347] on div "Home Purple - Tape In Image 2 is now available in gallery view Skip to product …" at bounding box center [784, 617] width 1183 height 967
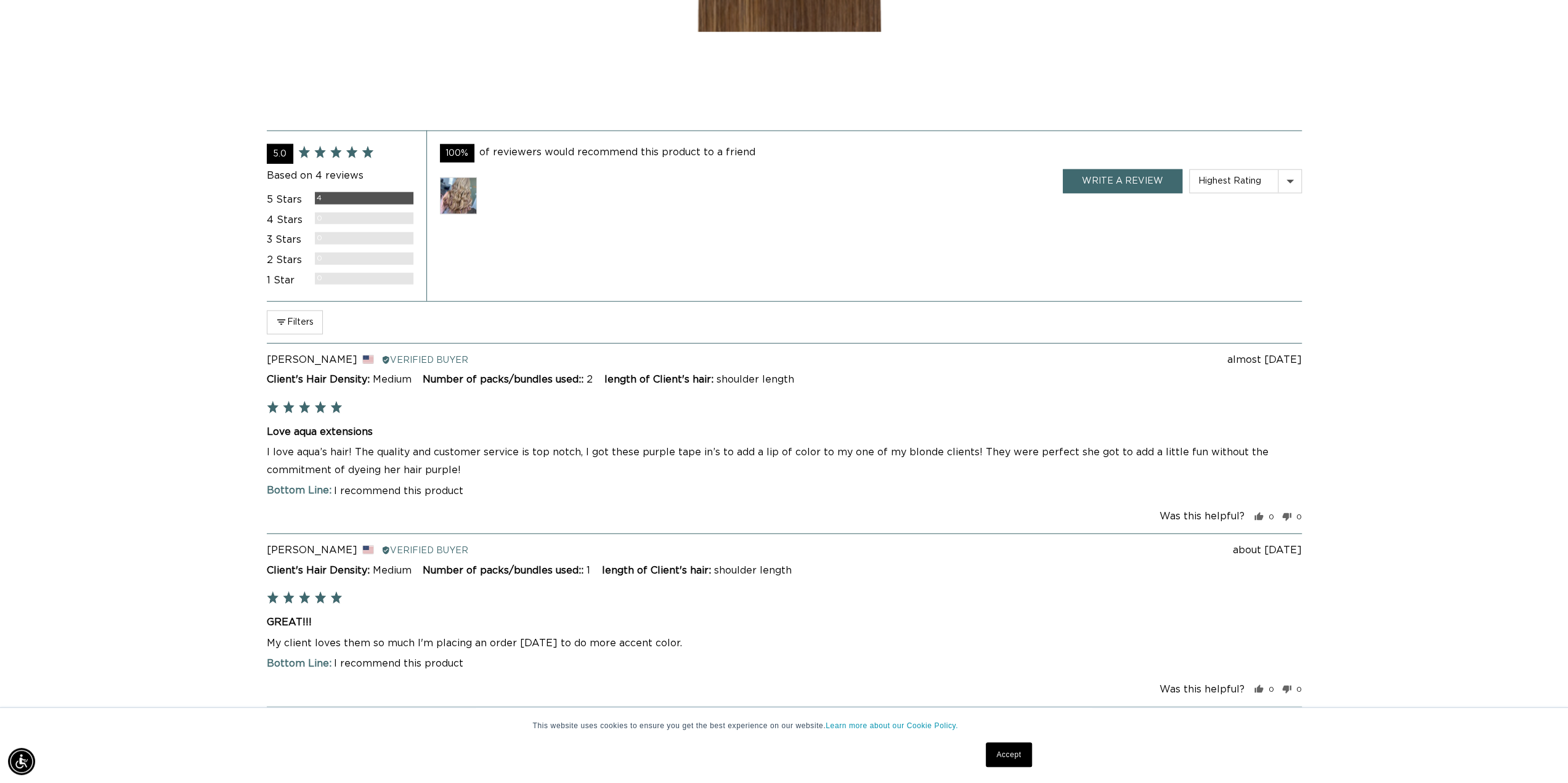
scroll to position [3264, 0]
